Goal: Task Accomplishment & Management: Use online tool/utility

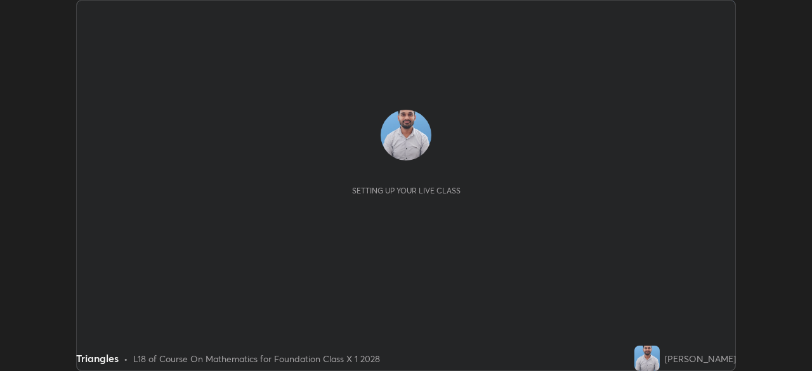
scroll to position [371, 811]
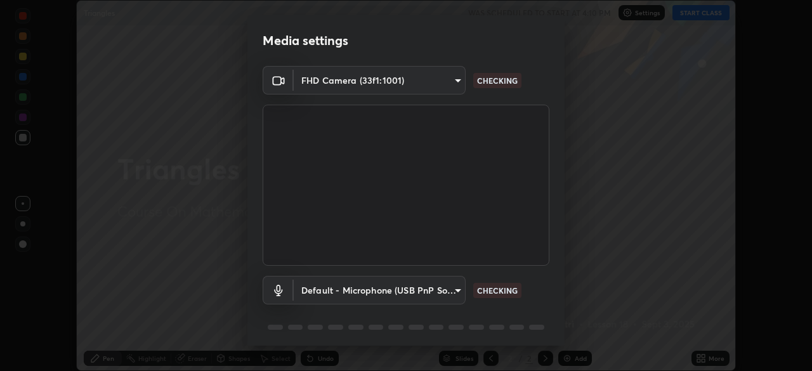
click at [692, 15] on div "Media settings FHD Camera (33f1:1001) d7c562e980c9a614dfc5e16a1592fcb73b8b9477d…" at bounding box center [406, 185] width 812 height 371
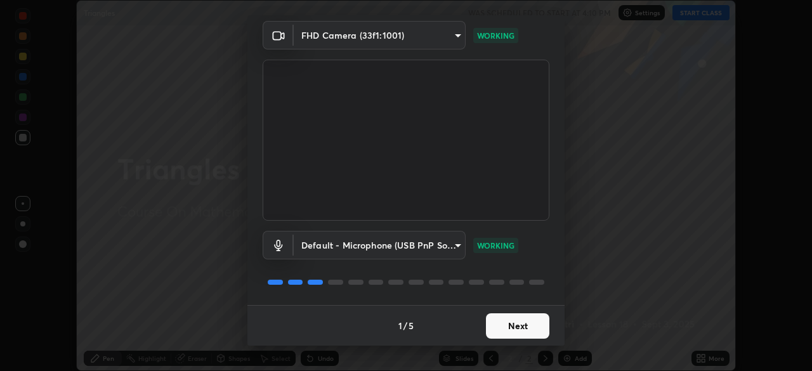
click at [510, 328] on button "Next" at bounding box center [517, 325] width 63 height 25
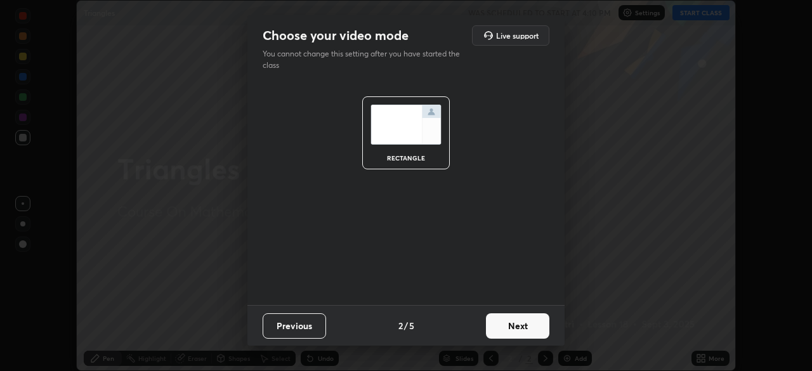
scroll to position [0, 0]
click at [514, 336] on button "Next" at bounding box center [517, 325] width 63 height 25
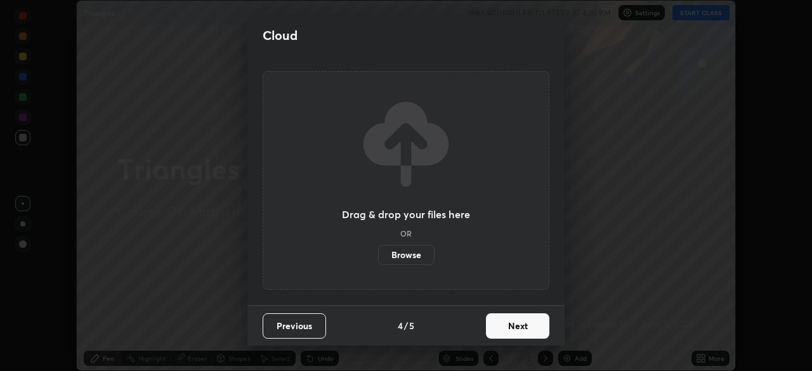
click at [516, 332] on button "Next" at bounding box center [517, 325] width 63 height 25
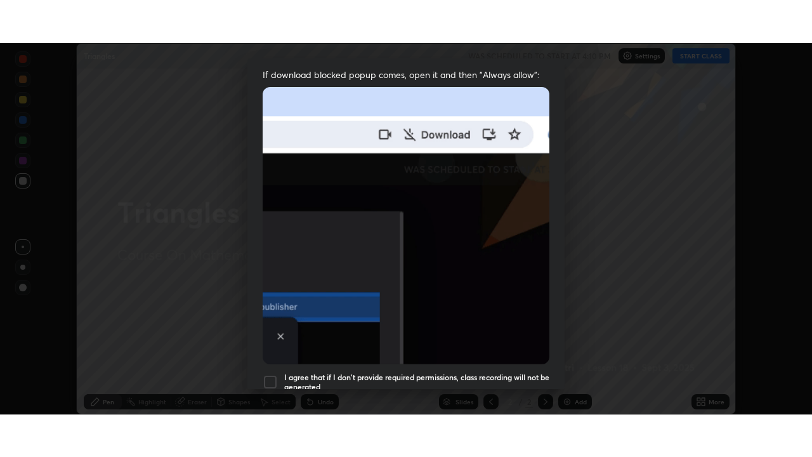
scroll to position [304, 0]
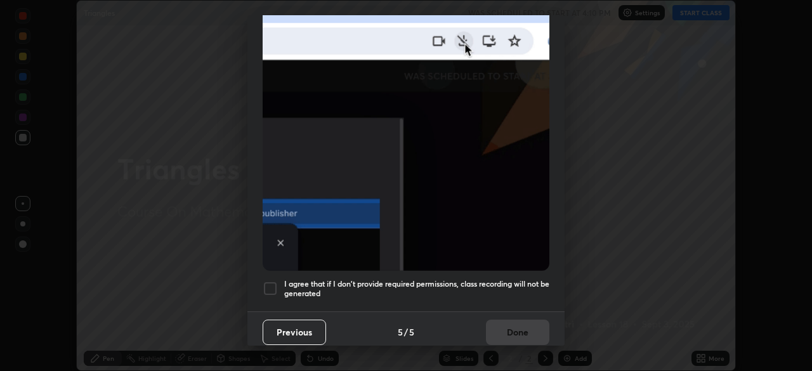
click at [477, 287] on h5 "I agree that if I don't provide required permissions, class recording will not …" at bounding box center [416, 289] width 265 height 20
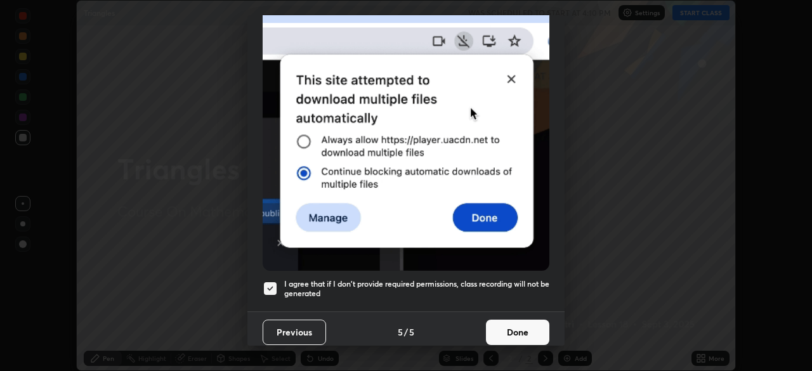
click at [505, 337] on button "Done" at bounding box center [517, 332] width 63 height 25
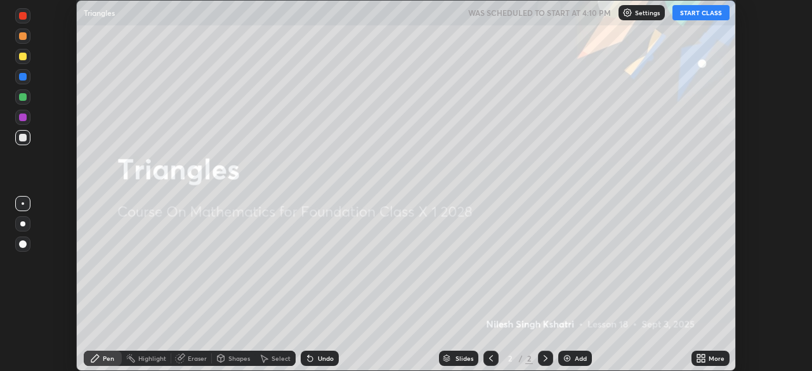
click at [569, 353] on img at bounding box center [567, 358] width 10 height 10
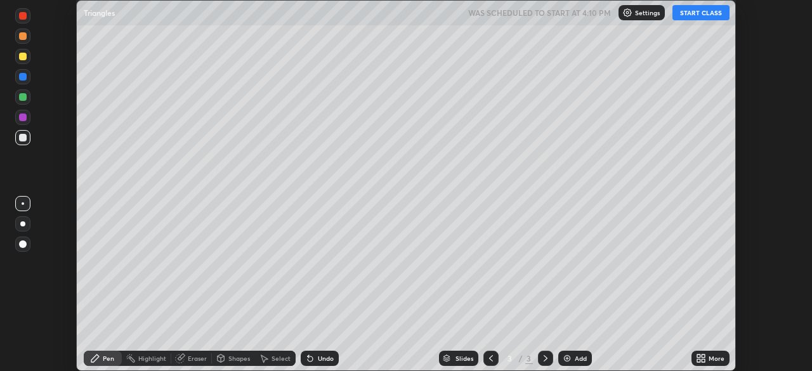
click at [699, 360] on icon at bounding box center [698, 360] width 3 height 3
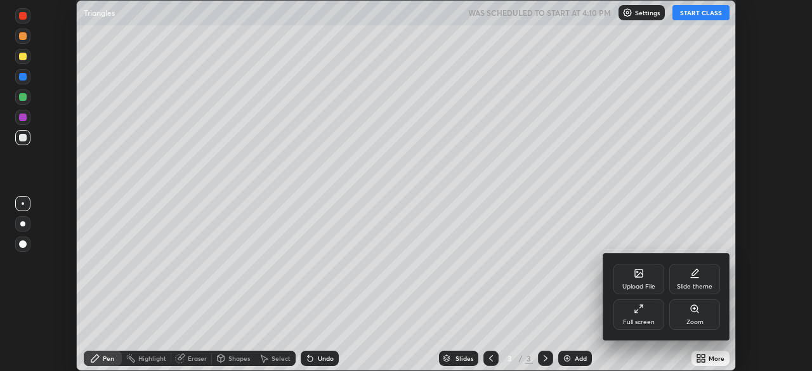
click at [639, 312] on icon at bounding box center [638, 309] width 10 height 10
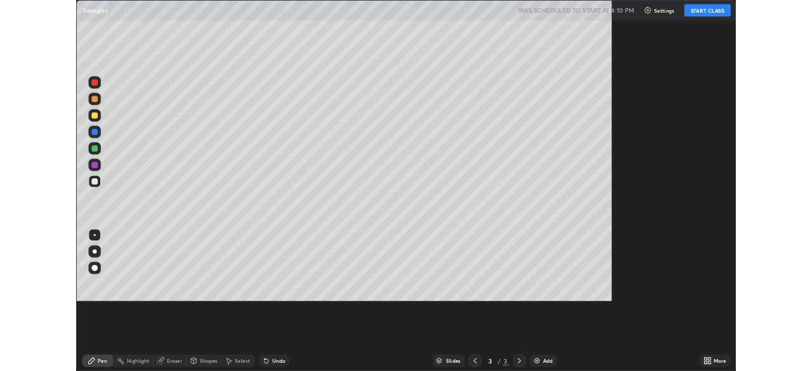
scroll to position [457, 812]
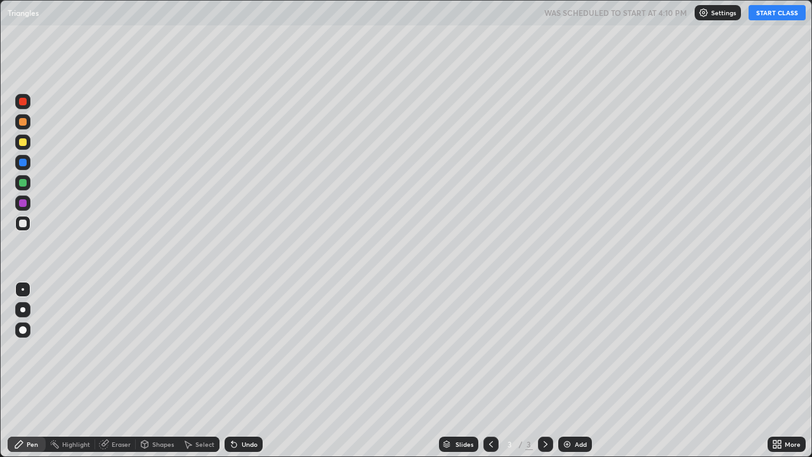
click at [770, 13] on button "START CLASS" at bounding box center [776, 12] width 57 height 15
click at [238, 370] on div "Undo" at bounding box center [243, 443] width 38 height 15
click at [20, 180] on div at bounding box center [23, 183] width 8 height 8
click at [22, 143] on div at bounding box center [23, 142] width 8 height 8
click at [23, 224] on div at bounding box center [23, 223] width 8 height 8
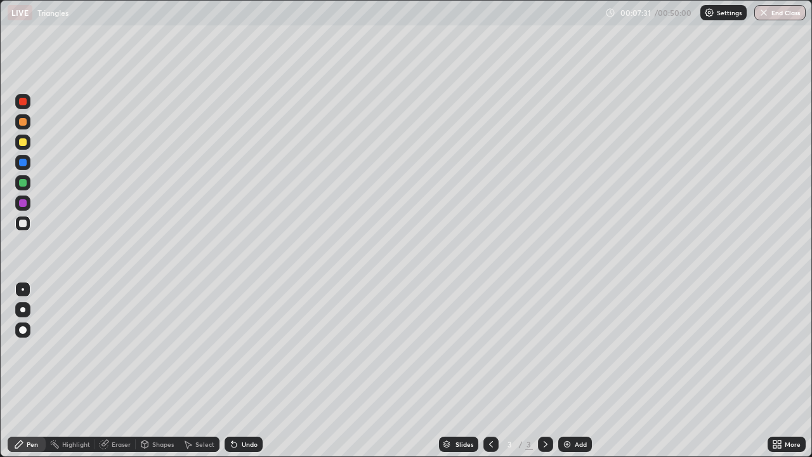
click at [115, 370] on div "Eraser" at bounding box center [121, 444] width 19 height 6
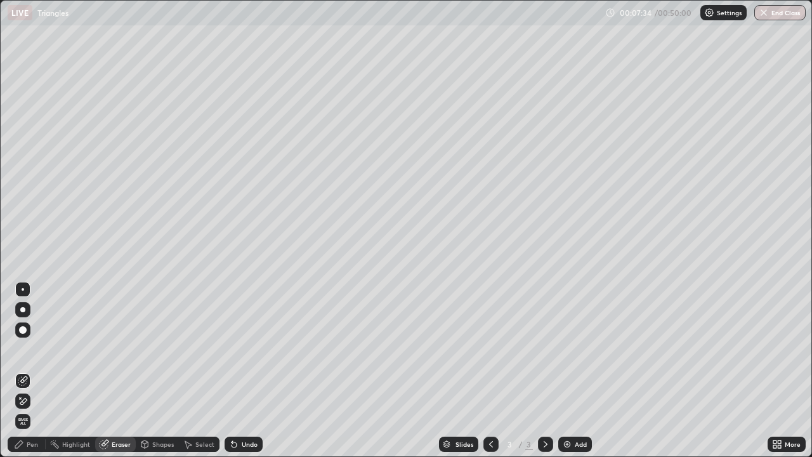
click at [33, 370] on div "Pen" at bounding box center [32, 444] width 11 height 6
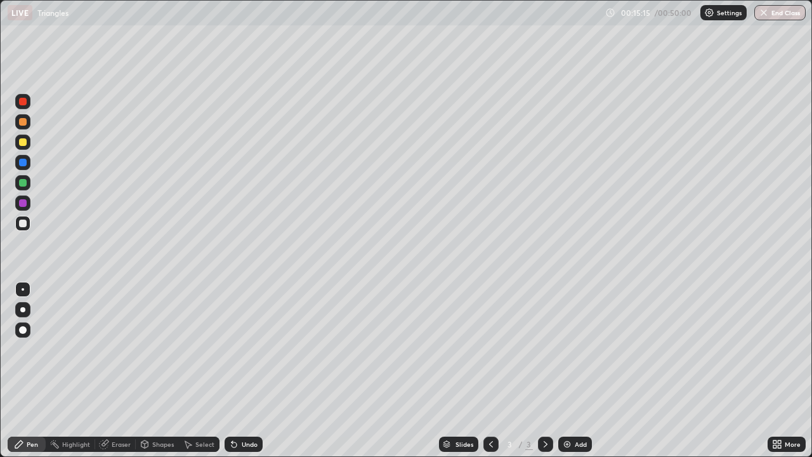
click at [113, 370] on div "Eraser" at bounding box center [121, 444] width 19 height 6
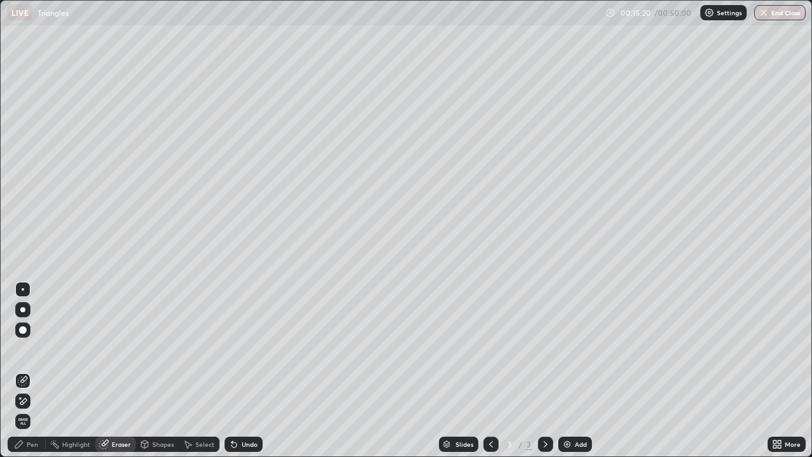
click at [25, 370] on div "Pen" at bounding box center [27, 443] width 38 height 15
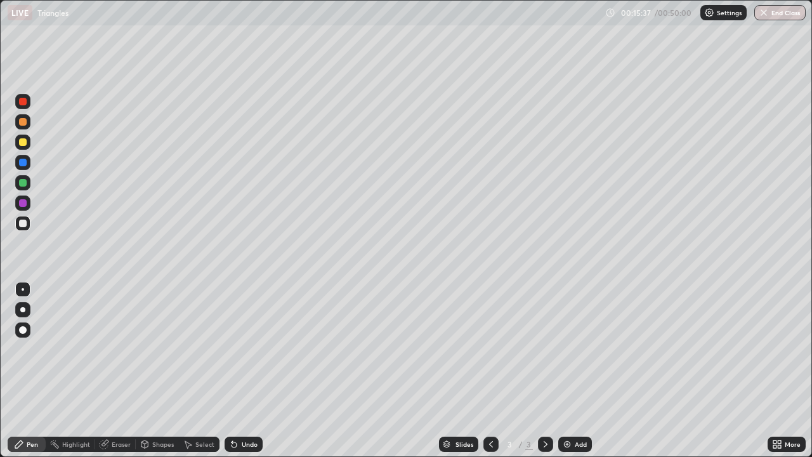
click at [242, 370] on div "Undo" at bounding box center [250, 444] width 16 height 6
click at [566, 370] on img at bounding box center [567, 444] width 10 height 10
click at [242, 370] on div "Undo" at bounding box center [250, 444] width 16 height 6
click at [113, 370] on div "Eraser" at bounding box center [121, 444] width 19 height 6
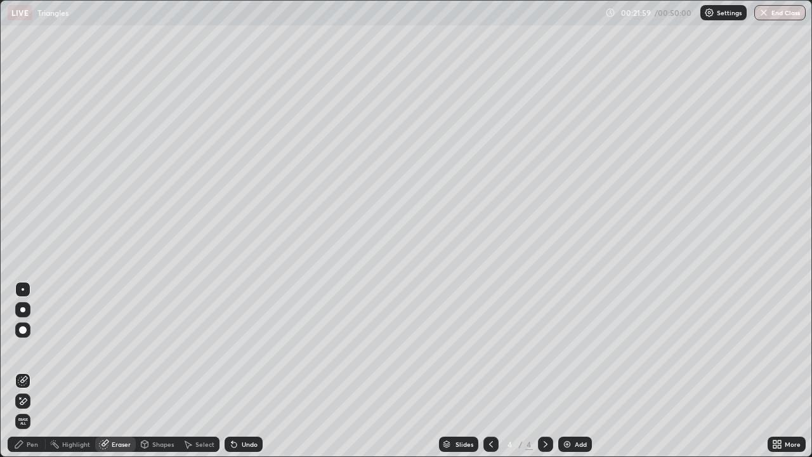
click at [20, 370] on icon at bounding box center [20, 397] width 1 height 1
click at [24, 370] on div "Pen" at bounding box center [27, 443] width 38 height 15
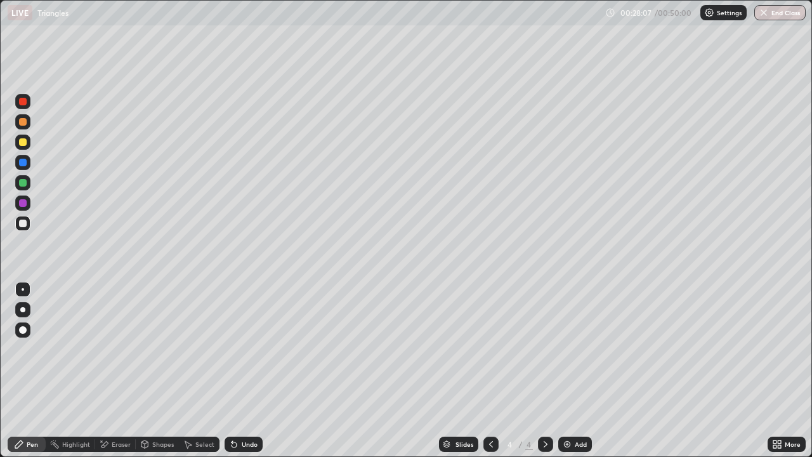
click at [238, 370] on div "Undo" at bounding box center [243, 443] width 38 height 15
click at [242, 370] on div "Undo" at bounding box center [250, 444] width 16 height 6
click at [249, 370] on div "Undo" at bounding box center [250, 444] width 16 height 6
click at [250, 370] on div "Undo" at bounding box center [243, 443] width 38 height 15
click at [108, 370] on icon at bounding box center [104, 444] width 10 height 11
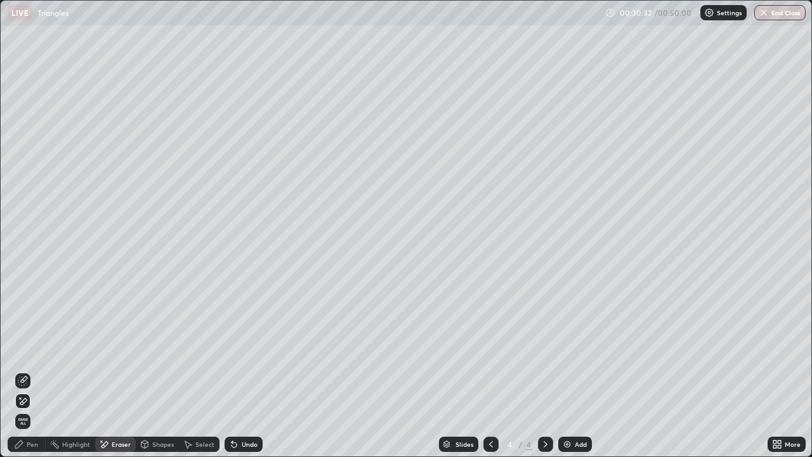
click at [22, 370] on icon at bounding box center [23, 380] width 10 height 10
click at [30, 370] on div "Pen" at bounding box center [32, 444] width 11 height 6
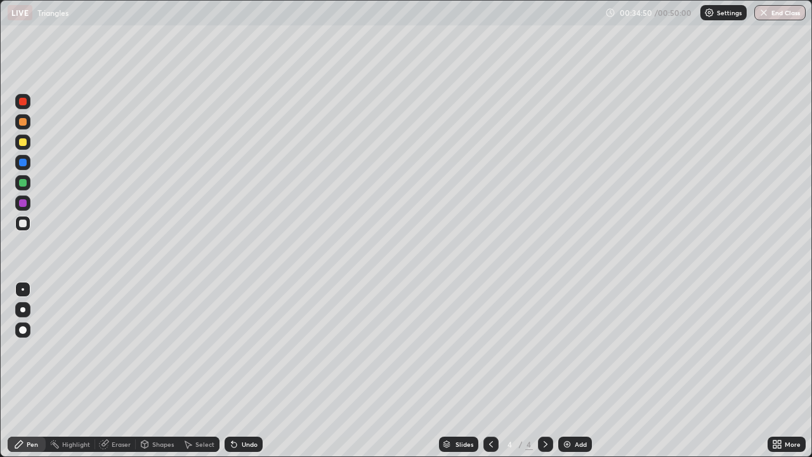
click at [114, 370] on div "Eraser" at bounding box center [115, 443] width 41 height 15
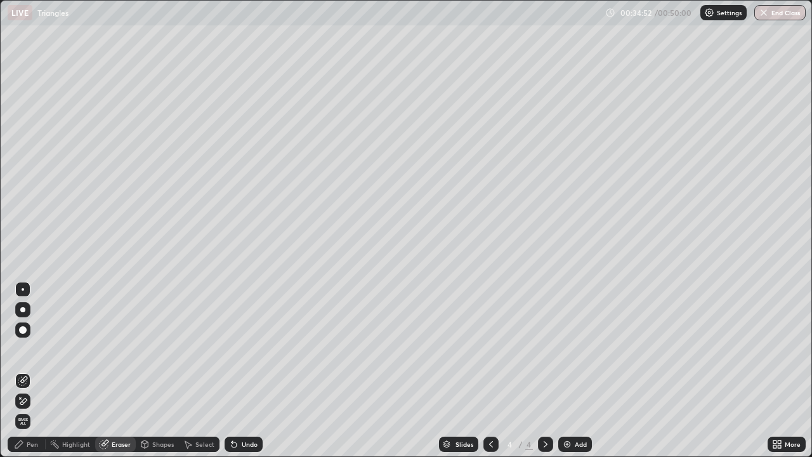
click at [21, 370] on icon at bounding box center [19, 444] width 10 height 10
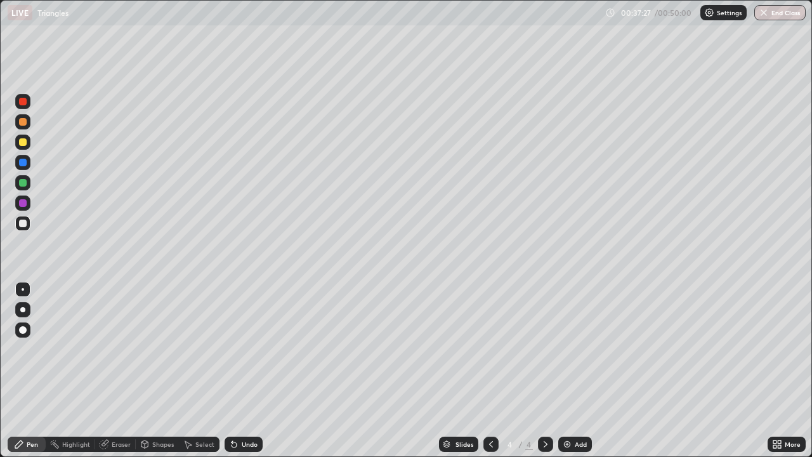
click at [101, 370] on icon at bounding box center [104, 444] width 8 height 8
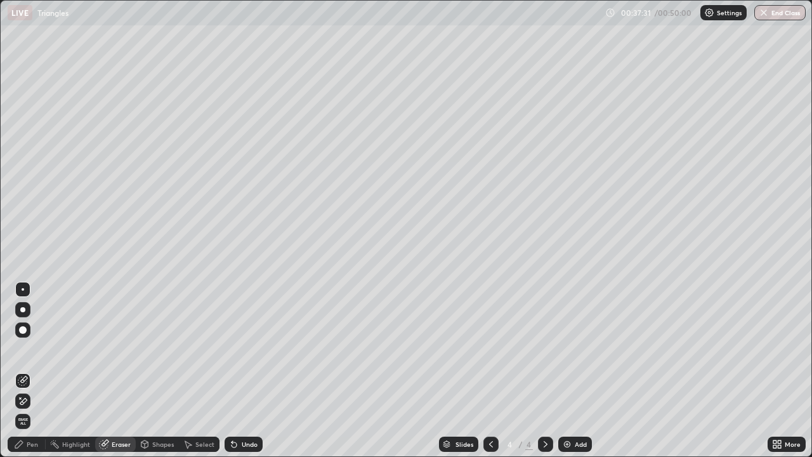
click at [30, 370] on div "Pen" at bounding box center [27, 443] width 38 height 15
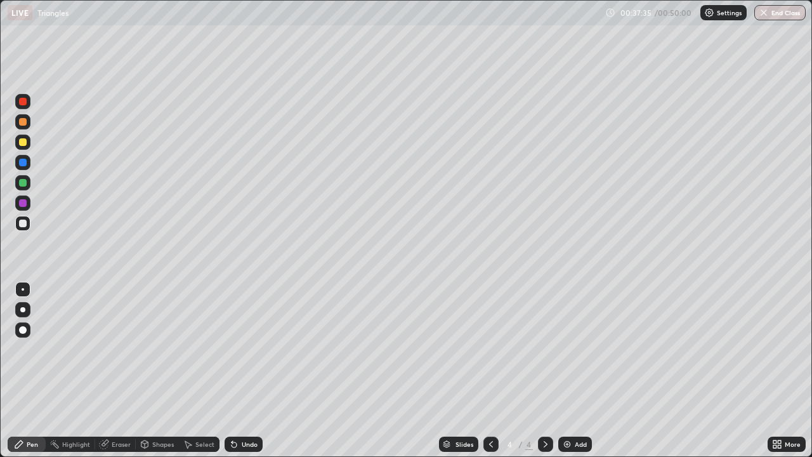
click at [108, 370] on div "Eraser" at bounding box center [115, 443] width 41 height 15
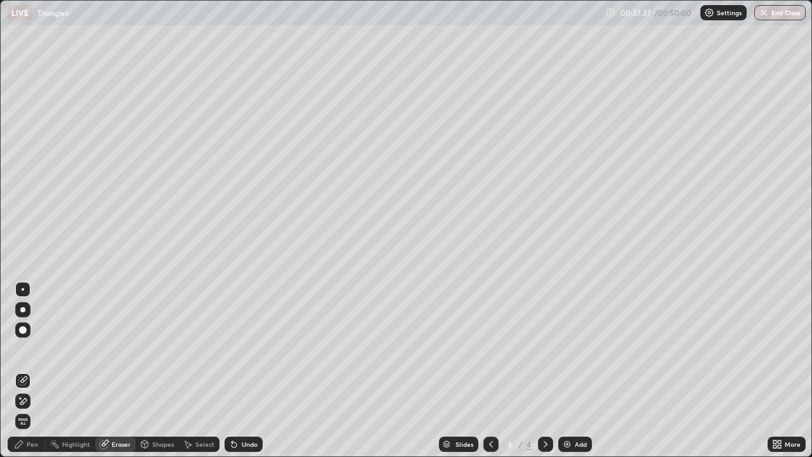
click at [26, 370] on div "Pen" at bounding box center [27, 443] width 38 height 15
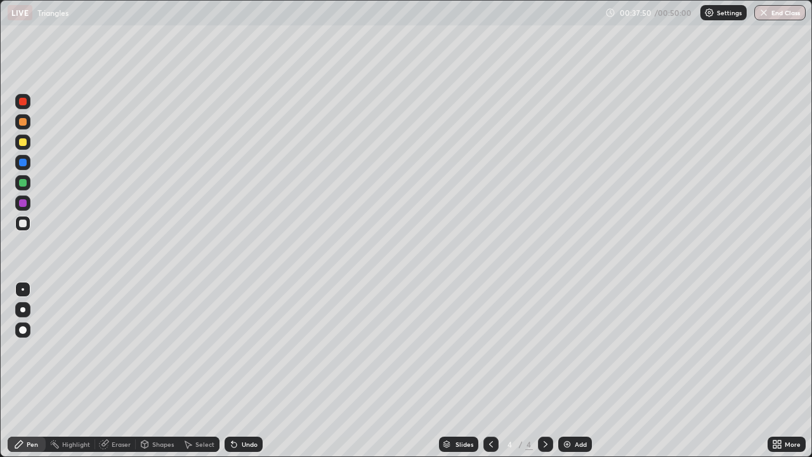
click at [114, 370] on div "Eraser" at bounding box center [115, 443] width 41 height 15
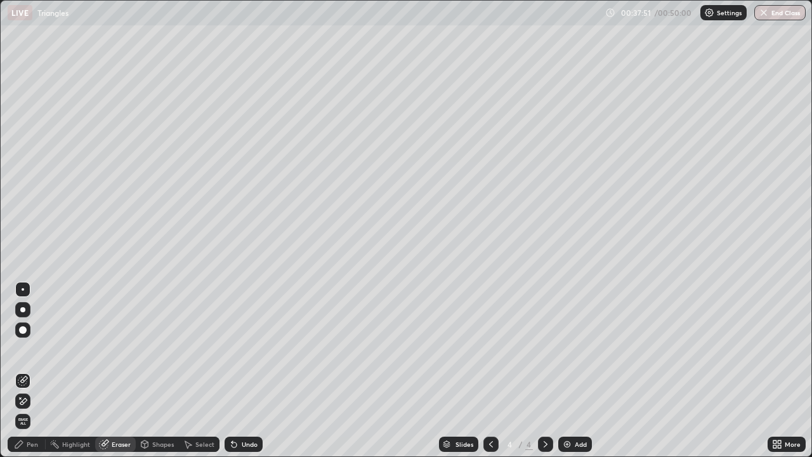
click at [26, 370] on icon at bounding box center [23, 401] width 10 height 11
click at [27, 370] on div "Pen" at bounding box center [27, 443] width 38 height 15
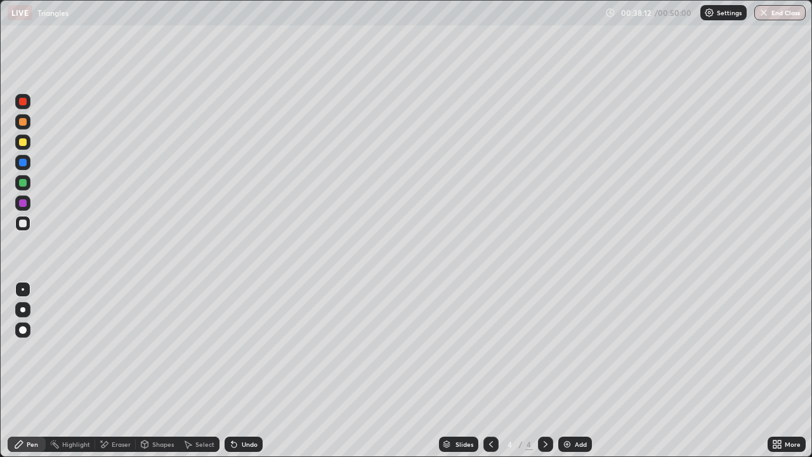
click at [238, 370] on div "Undo" at bounding box center [243, 443] width 38 height 15
click at [102, 370] on icon at bounding box center [104, 444] width 7 height 6
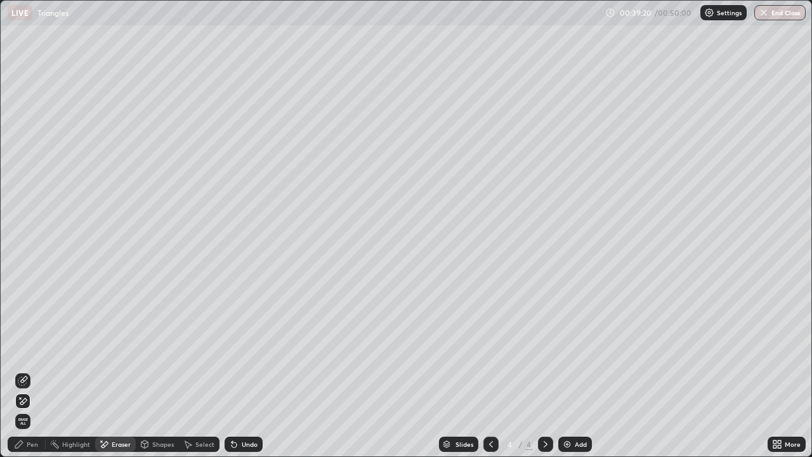
click at [242, 370] on div "Undo" at bounding box center [250, 444] width 16 height 6
click at [238, 370] on div "Undo" at bounding box center [243, 443] width 38 height 15
click at [239, 370] on div "Undo" at bounding box center [243, 443] width 38 height 15
click at [237, 370] on icon at bounding box center [234, 444] width 10 height 10
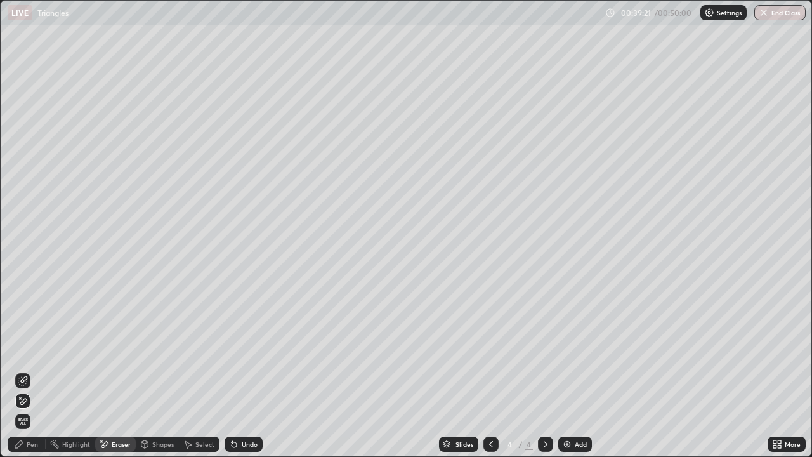
click at [237, 370] on icon at bounding box center [234, 444] width 10 height 10
click at [238, 370] on div "Undo" at bounding box center [243, 443] width 38 height 15
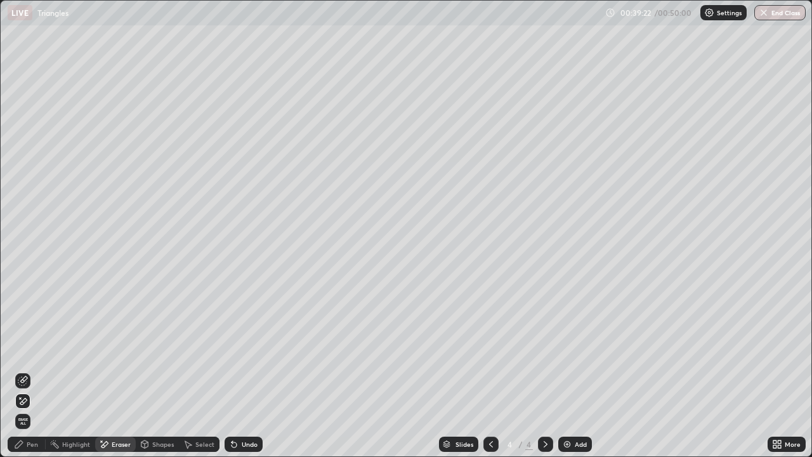
click at [238, 370] on div "Undo" at bounding box center [243, 443] width 38 height 15
click at [236, 370] on div "Undo" at bounding box center [243, 443] width 38 height 15
click at [22, 370] on icon at bounding box center [23, 379] width 7 height 6
click at [32, 370] on div "Pen" at bounding box center [32, 444] width 11 height 6
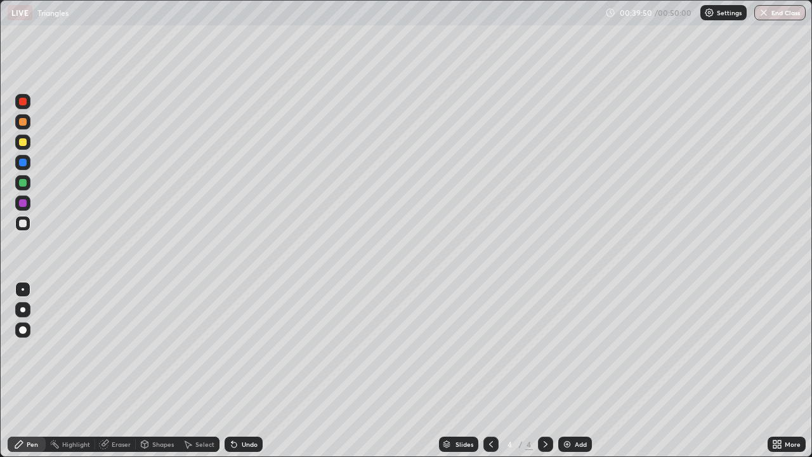
click at [107, 370] on icon at bounding box center [104, 444] width 8 height 8
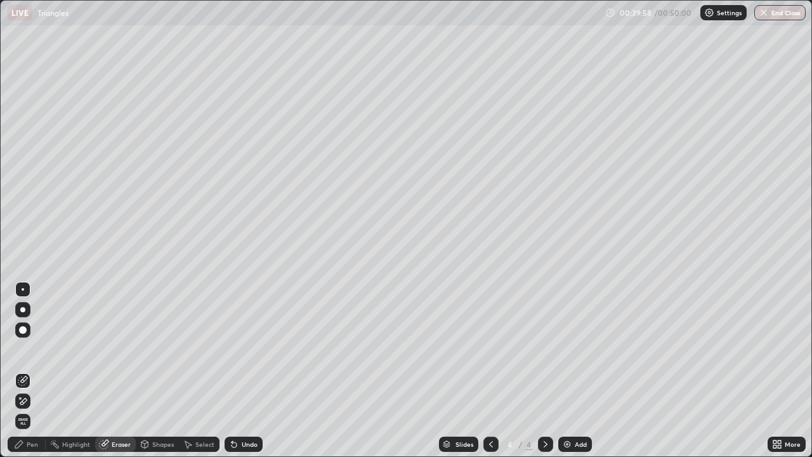
click at [22, 370] on icon at bounding box center [19, 444] width 8 height 8
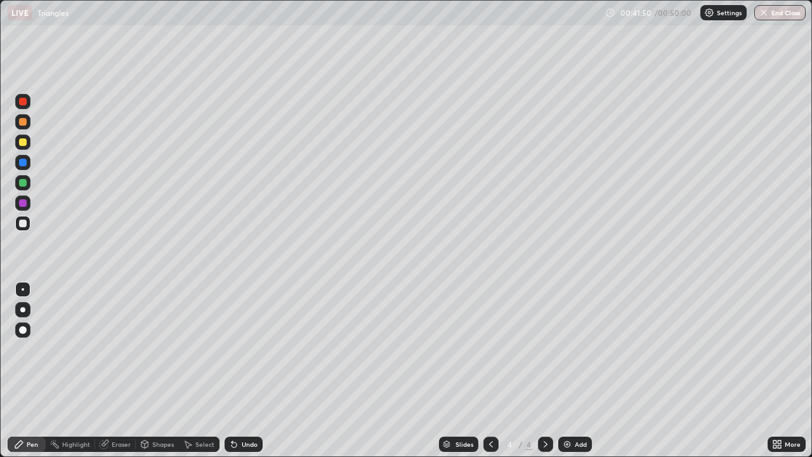
click at [110, 370] on div "Eraser" at bounding box center [115, 443] width 41 height 15
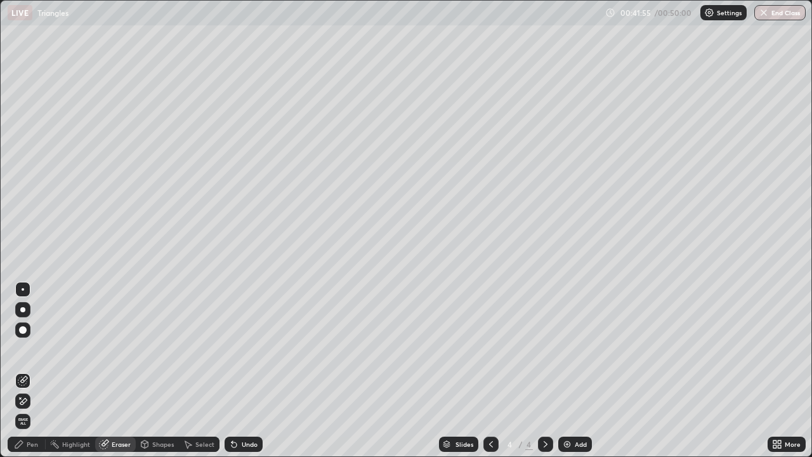
click at [25, 370] on div "Pen" at bounding box center [27, 443] width 38 height 15
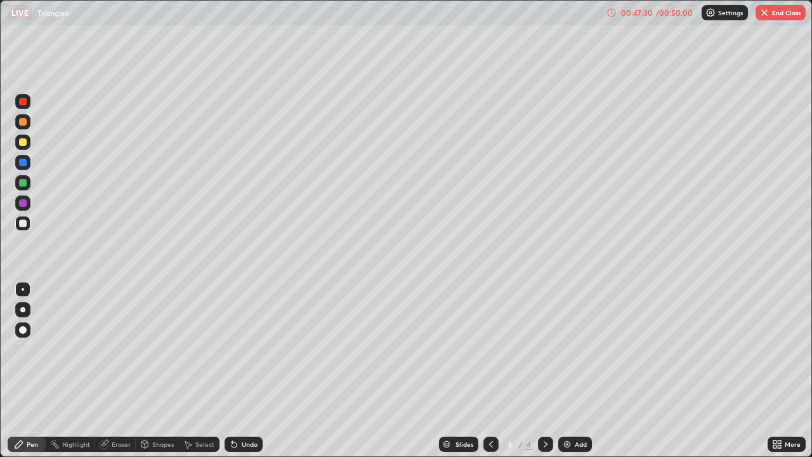
click at [568, 370] on img at bounding box center [567, 444] width 10 height 10
click at [116, 370] on div "Eraser" at bounding box center [115, 443] width 41 height 15
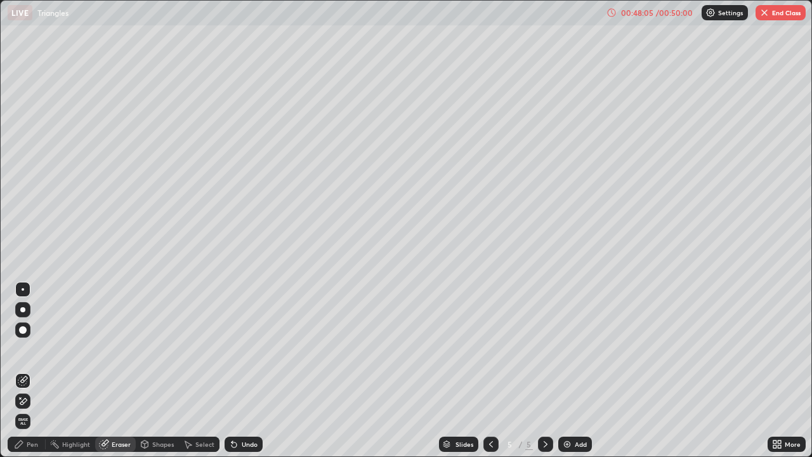
click at [31, 370] on div "Pen" at bounding box center [27, 443] width 38 height 15
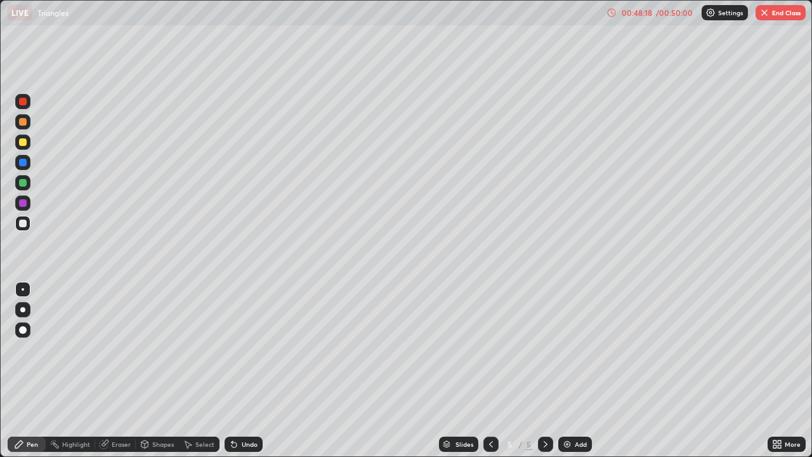
click at [22, 202] on div at bounding box center [23, 203] width 8 height 8
click at [19, 100] on div at bounding box center [23, 102] width 8 height 8
click at [22, 223] on div at bounding box center [23, 223] width 8 height 8
click at [110, 370] on div "Eraser" at bounding box center [115, 443] width 41 height 15
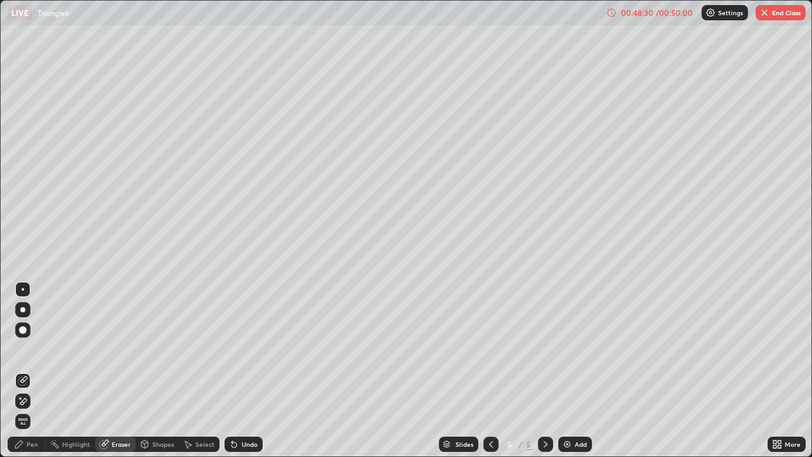
click at [30, 370] on div "Pen" at bounding box center [32, 444] width 11 height 6
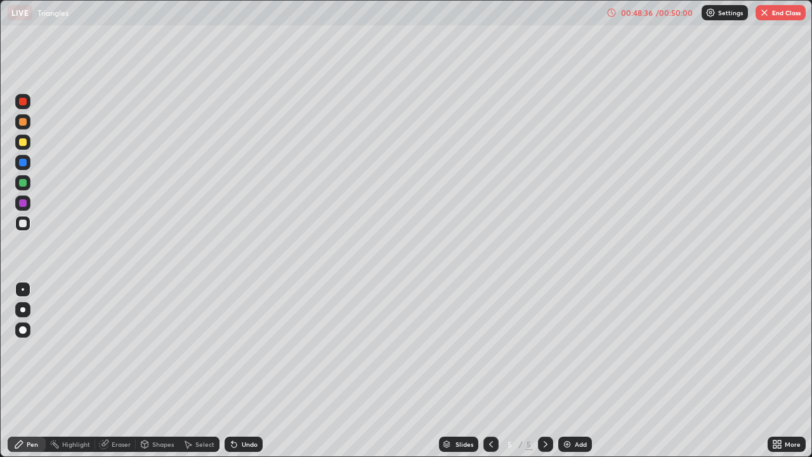
click at [19, 103] on div at bounding box center [23, 102] width 8 height 8
click at [21, 142] on div at bounding box center [23, 142] width 8 height 8
click at [22, 165] on div at bounding box center [23, 163] width 8 height 8
click at [23, 145] on div at bounding box center [23, 142] width 8 height 8
click at [22, 103] on div at bounding box center [23, 102] width 8 height 8
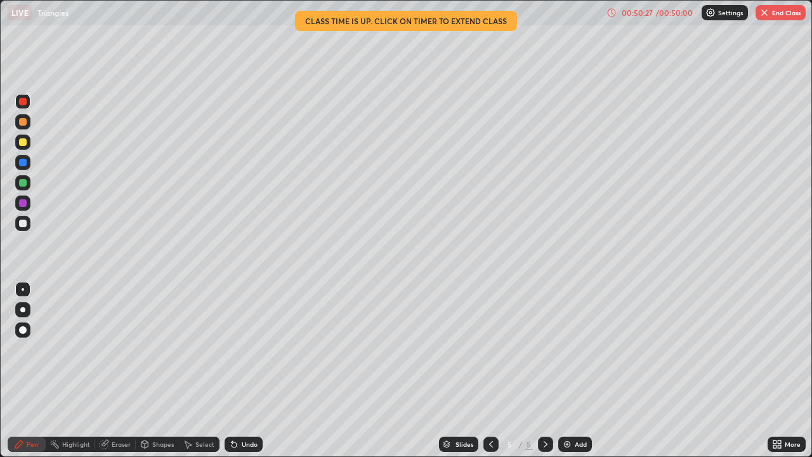
click at [24, 230] on div at bounding box center [22, 223] width 15 height 15
click at [22, 165] on div at bounding box center [23, 163] width 8 height 8
click at [774, 13] on button "End Class" at bounding box center [780, 12] width 50 height 15
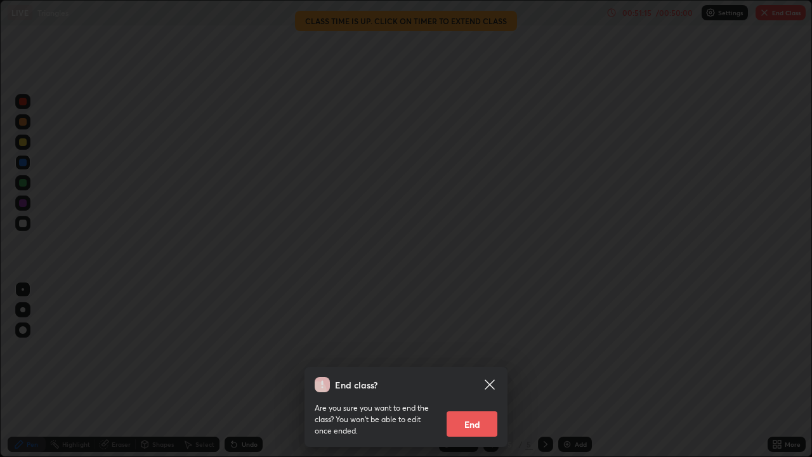
click at [470, 370] on button "End" at bounding box center [471, 423] width 51 height 25
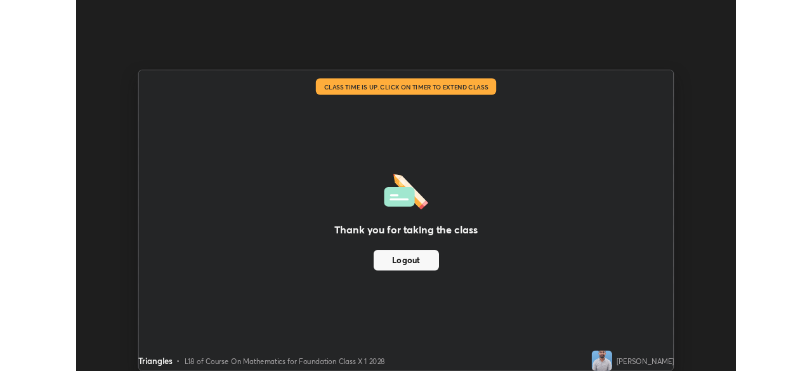
scroll to position [63039, 62598]
